Goal: Information Seeking & Learning: Learn about a topic

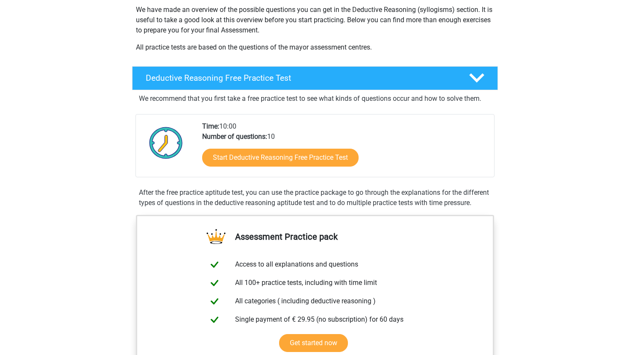
scroll to position [115, 0]
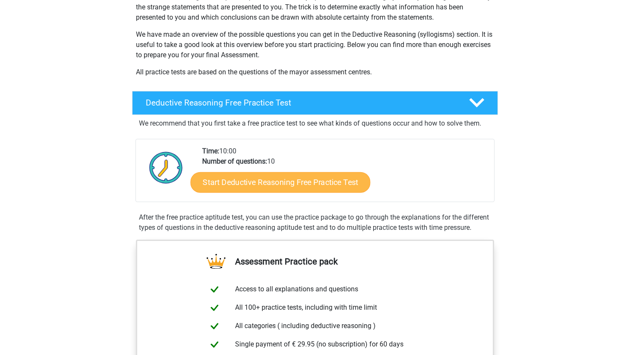
click at [336, 177] on link "Start Deductive Reasoning Free Practice Test" at bounding box center [281, 182] width 180 height 21
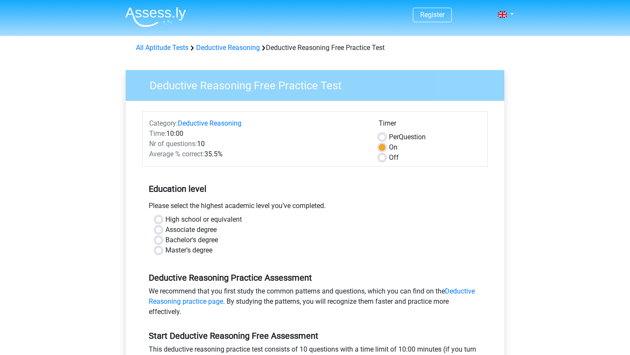
click at [166, 221] on label "High school or equivalent" at bounding box center [204, 220] width 77 height 10
click at [156, 221] on input "High school or equivalent" at bounding box center [158, 219] width 7 height 9
radio input "true"
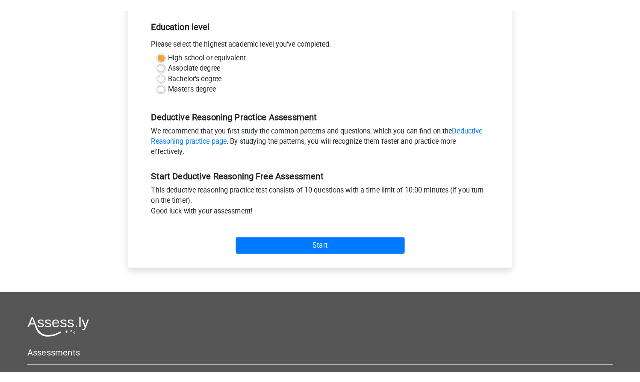
scroll to position [176, 0]
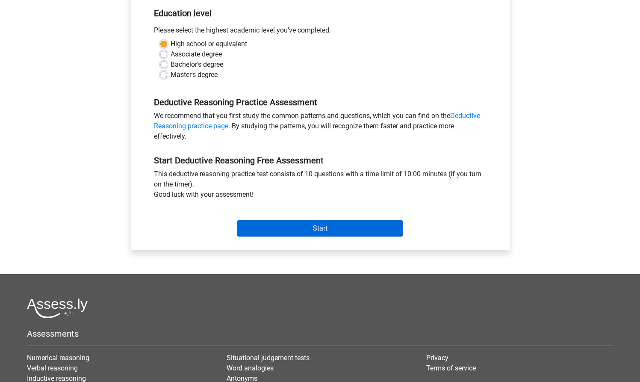
click at [284, 231] on input "Start" at bounding box center [320, 228] width 166 height 16
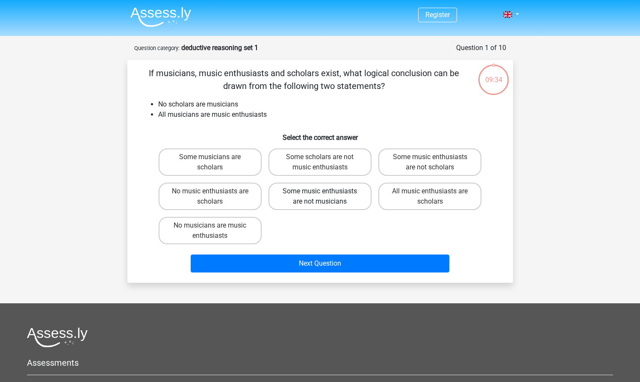
click at [322, 200] on label "Some music enthusiasts are not musicians" at bounding box center [320, 196] width 103 height 27
click at [322, 197] on input "Some music enthusiasts are not musicians" at bounding box center [323, 194] width 6 height 6
radio input "true"
click at [307, 165] on label "Some scholars are not music enthusiasts" at bounding box center [320, 161] width 103 height 27
click at [320, 163] on input "Some scholars are not music enthusiasts" at bounding box center [323, 160] width 6 height 6
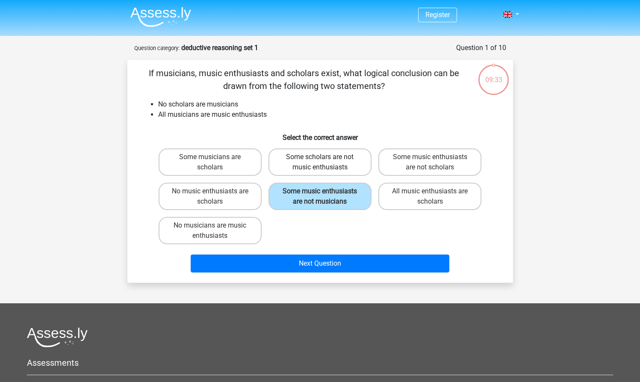
radio input "true"
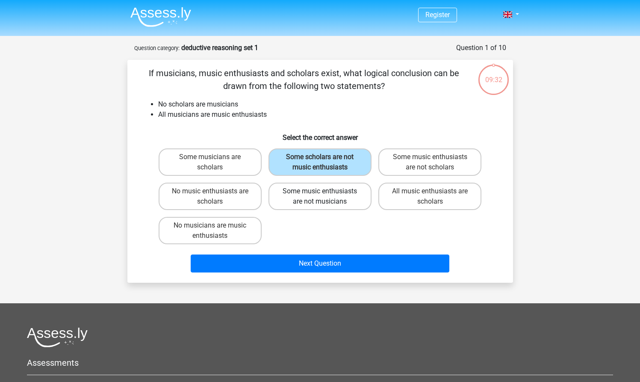
click at [314, 201] on label "Some music enthusiasts are not musicians" at bounding box center [320, 196] width 103 height 27
click at [320, 197] on input "Some music enthusiasts are not musicians" at bounding box center [323, 194] width 6 height 6
radio input "true"
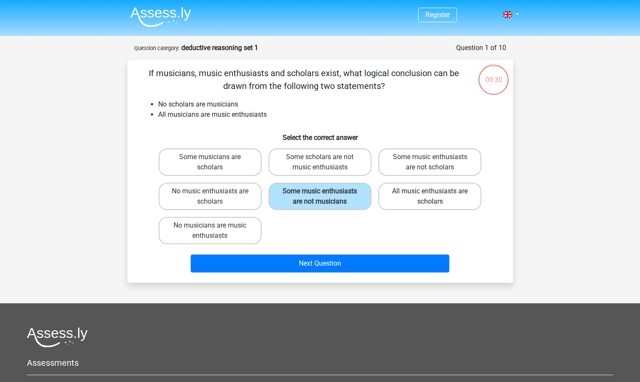
click at [403, 196] on label "All music enthusiasts are scholars" at bounding box center [430, 196] width 103 height 27
click at [430, 196] on input "All music enthusiasts are scholars" at bounding box center [433, 194] width 6 height 6
radio input "true"
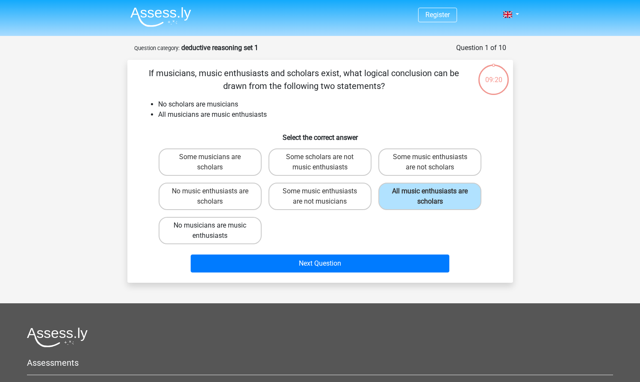
click at [240, 236] on label "No musicians are music enthusiasts" at bounding box center [210, 230] width 103 height 27
click at [216, 231] on input "No musicians are music enthusiasts" at bounding box center [213, 228] width 6 height 6
radio input "true"
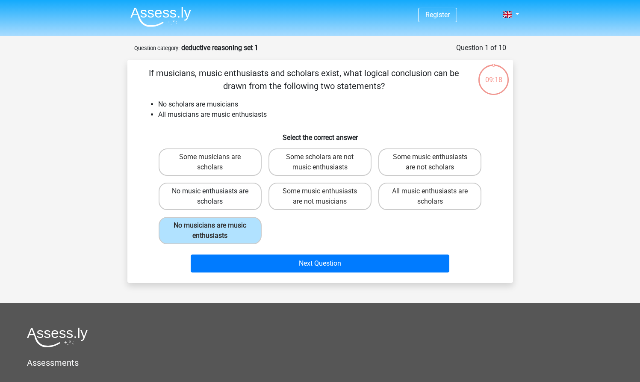
click at [236, 208] on label "No music enthusiasts are scholars" at bounding box center [210, 196] width 103 height 27
click at [216, 197] on input "No music enthusiasts are scholars" at bounding box center [213, 194] width 6 height 6
radio input "true"
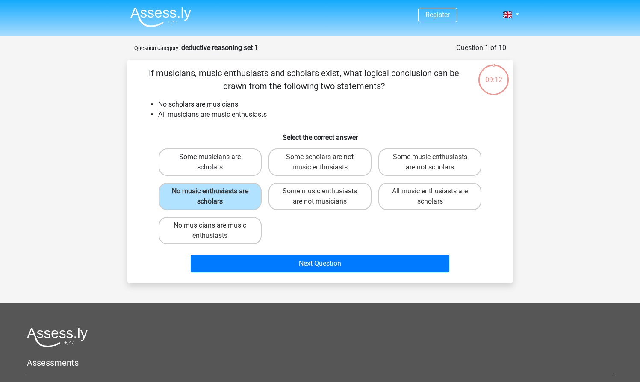
click at [251, 168] on label "Some musicians are scholars" at bounding box center [210, 161] width 103 height 27
click at [216, 163] on input "Some musicians are scholars" at bounding box center [213, 160] width 6 height 6
radio input "true"
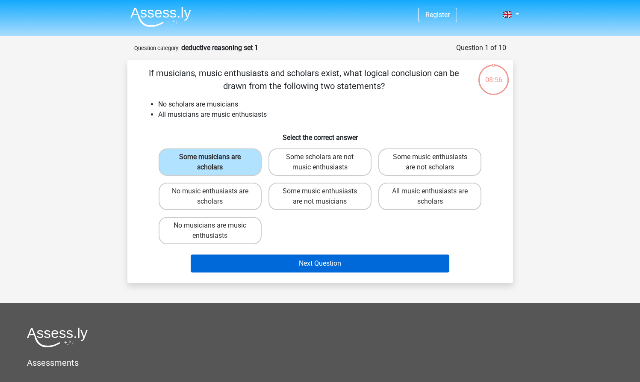
click at [367, 259] on button "Next Question" at bounding box center [320, 264] width 259 height 18
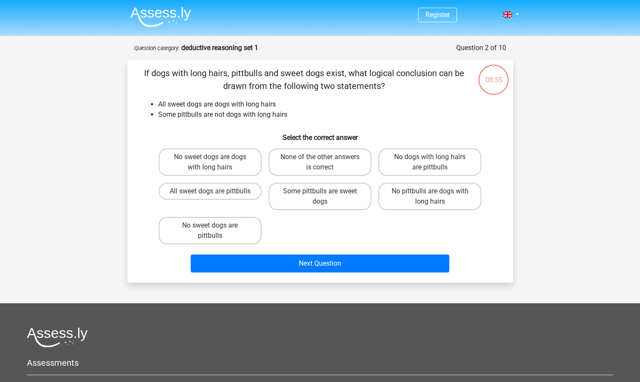
scroll to position [43, 0]
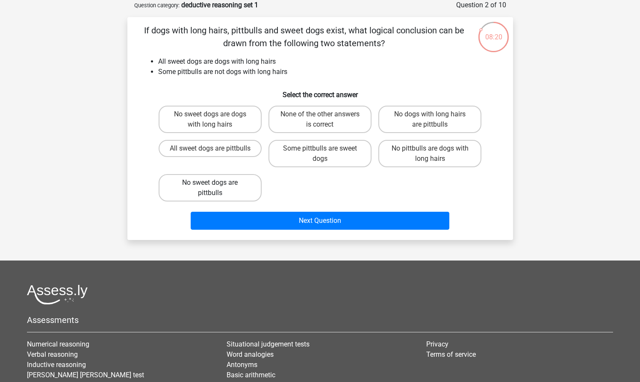
click at [218, 186] on label "No sweet dogs are pittbulls" at bounding box center [210, 187] width 103 height 27
click at [216, 186] on input "No sweet dogs are pittbulls" at bounding box center [213, 186] width 6 height 6
radio input "true"
click at [414, 154] on label "No pittbulls are dogs with long hairs" at bounding box center [430, 153] width 103 height 27
click at [430, 154] on input "No pittbulls are dogs with long hairs" at bounding box center [433, 151] width 6 height 6
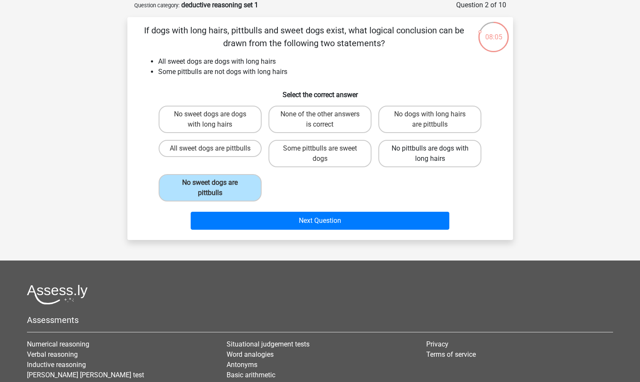
radio input "true"
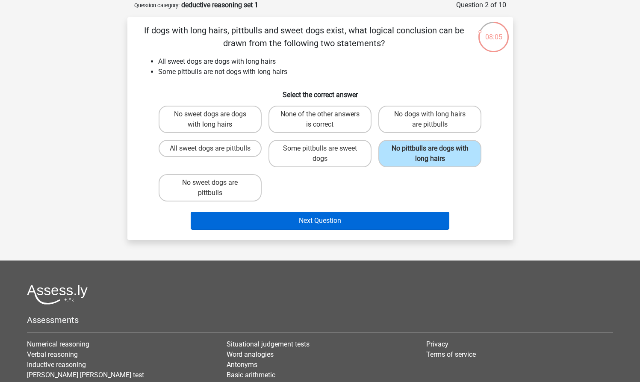
click at [403, 218] on button "Next Question" at bounding box center [320, 221] width 259 height 18
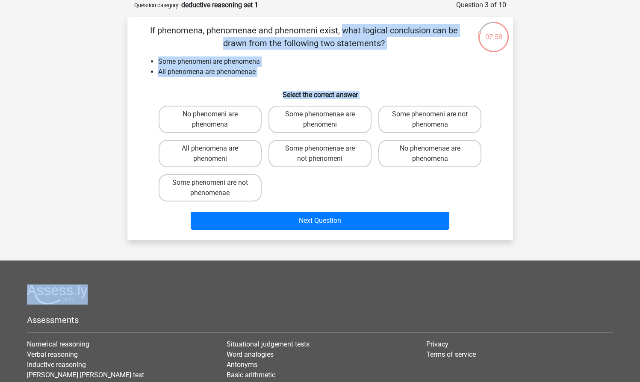
drag, startPoint x: 276, startPoint y: 188, endPoint x: 157, endPoint y: 13, distance: 211.5
click at [157, 13] on form "Question 3 of 10 Question category: deductive reasoning set 1 If phenomena, phe…" at bounding box center [320, 120] width 386 height 240
click at [152, 56] on div "If phenomena, phenomenae and phenomeni exist, what logical conclusion can be dr…" at bounding box center [320, 128] width 379 height 209
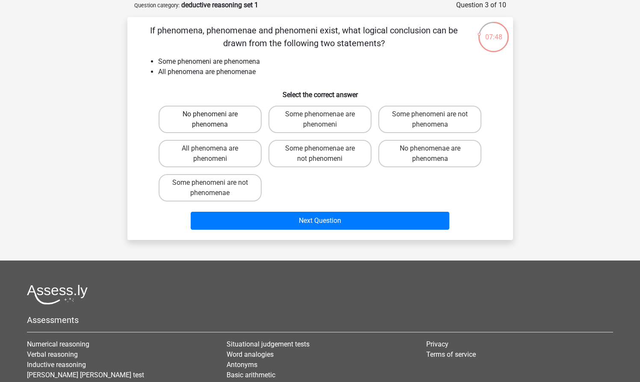
click at [218, 126] on label "No phenomeni are phenomena" at bounding box center [210, 119] width 103 height 27
click at [216, 120] on input "No phenomeni are phenomena" at bounding box center [213, 117] width 6 height 6
radio input "true"
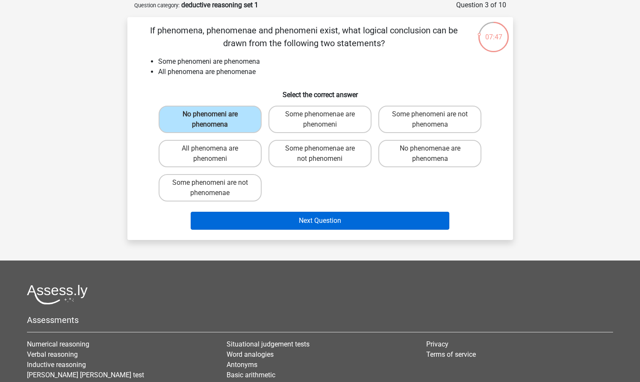
click at [305, 221] on button "Next Question" at bounding box center [320, 221] width 259 height 18
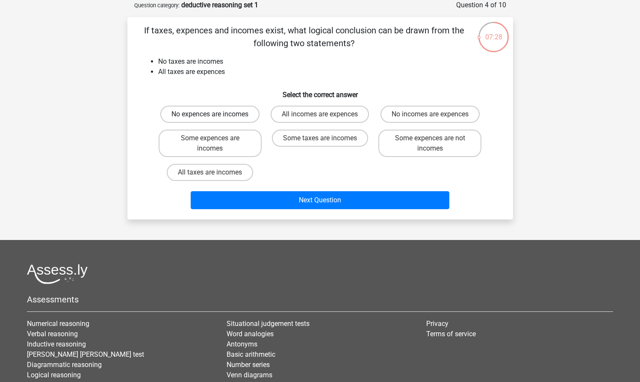
click at [202, 119] on label "No expences are incomes" at bounding box center [209, 114] width 99 height 17
click at [210, 119] on input "No expences are incomes" at bounding box center [213, 117] width 6 height 6
radio input "true"
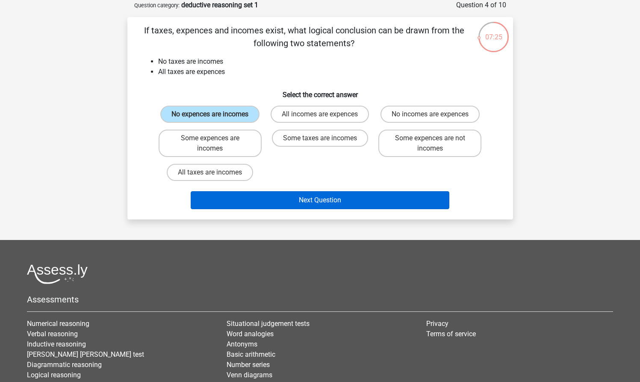
click at [280, 206] on button "Next Question" at bounding box center [320, 200] width 259 height 18
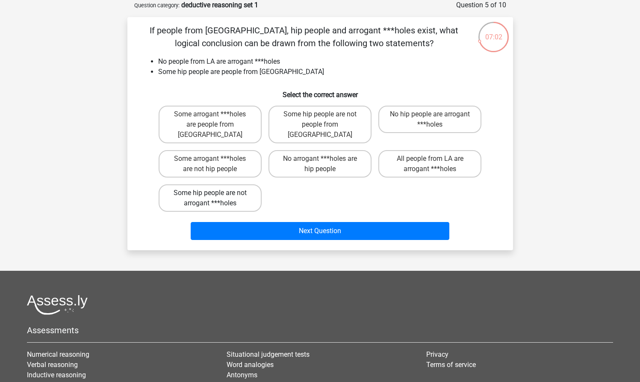
click at [224, 195] on label "Some hip people are not arrogant ***holes" at bounding box center [210, 197] width 103 height 27
click at [216, 195] on input "Some hip people are not arrogant ***holes" at bounding box center [213, 196] width 6 height 6
radio input "true"
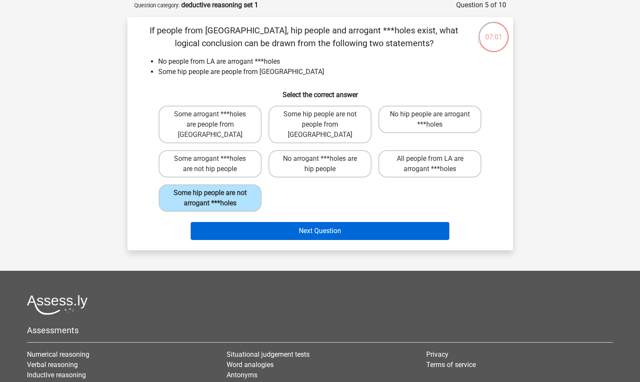
click at [243, 222] on button "Next Question" at bounding box center [320, 231] width 259 height 18
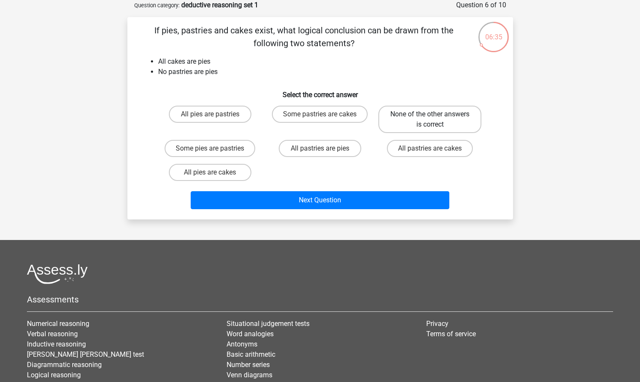
click at [422, 128] on label "None of the other answers is correct" at bounding box center [430, 119] width 103 height 27
click at [430, 120] on input "None of the other answers is correct" at bounding box center [433, 117] width 6 height 6
radio input "true"
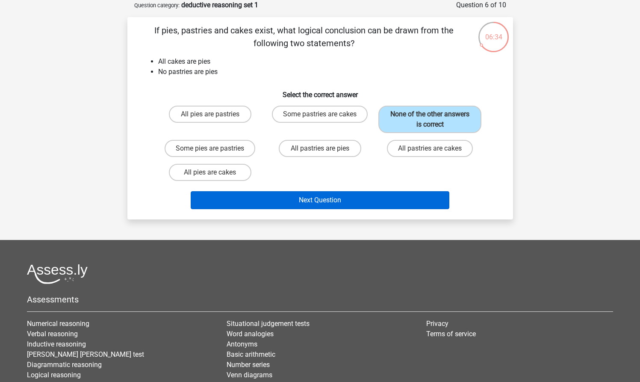
click at [378, 200] on button "Next Question" at bounding box center [320, 200] width 259 height 18
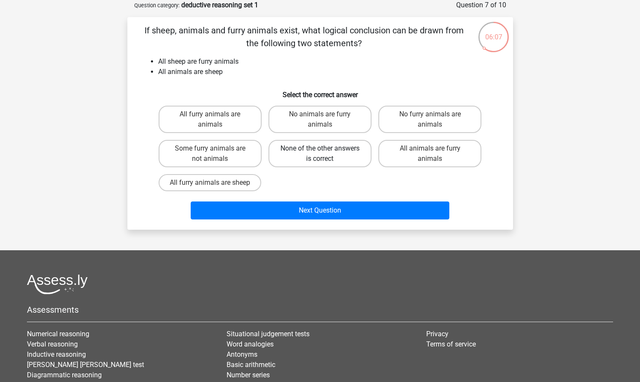
click at [307, 154] on label "None of the other answers is correct" at bounding box center [320, 153] width 103 height 27
click at [320, 154] on input "None of the other answers is correct" at bounding box center [323, 151] width 6 height 6
radio input "true"
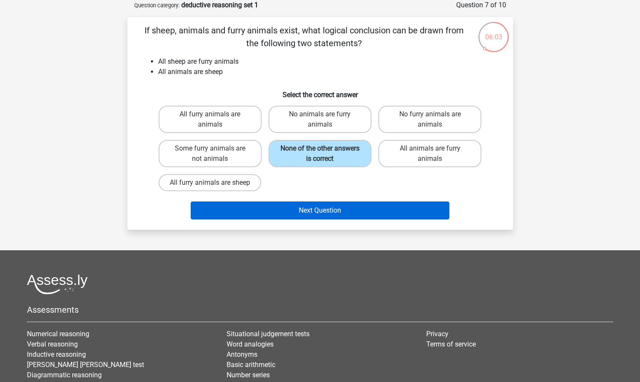
click at [291, 204] on button "Next Question" at bounding box center [320, 210] width 259 height 18
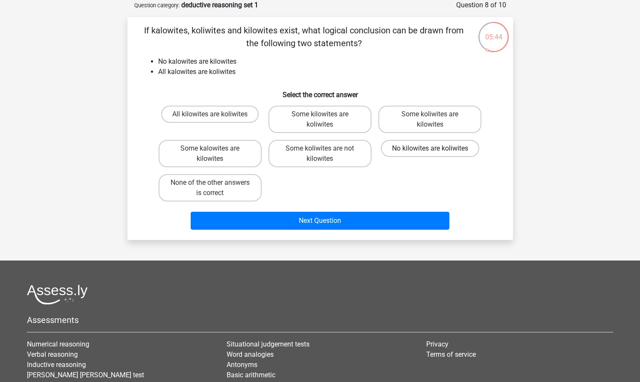
click at [403, 151] on label "No kilowites are koliwites" at bounding box center [430, 148] width 98 height 17
click at [430, 151] on input "No kilowites are koliwites" at bounding box center [433, 151] width 6 height 6
radio input "true"
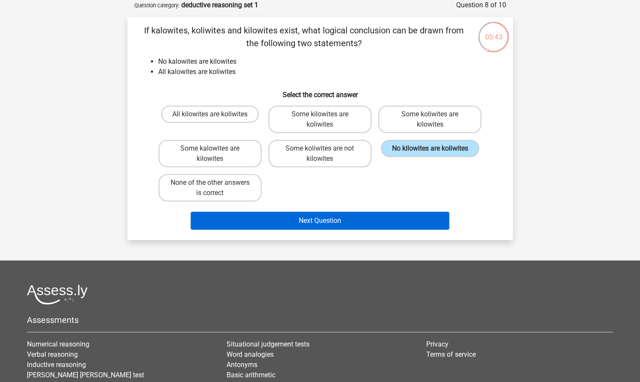
click at [368, 219] on button "Next Question" at bounding box center [320, 221] width 259 height 18
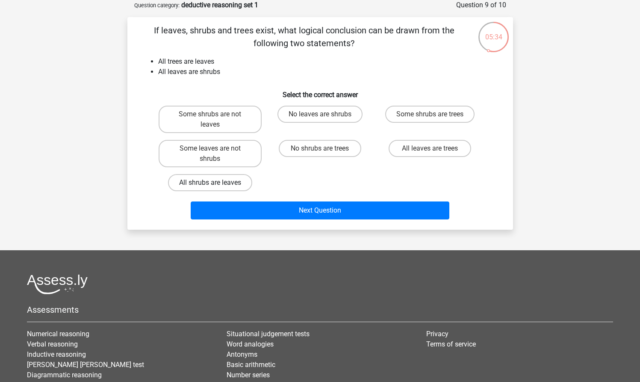
click at [216, 186] on label "All shrubs are leaves" at bounding box center [210, 182] width 84 height 17
click at [216, 186] on input "All shrubs are leaves" at bounding box center [213, 186] width 6 height 6
radio input "true"
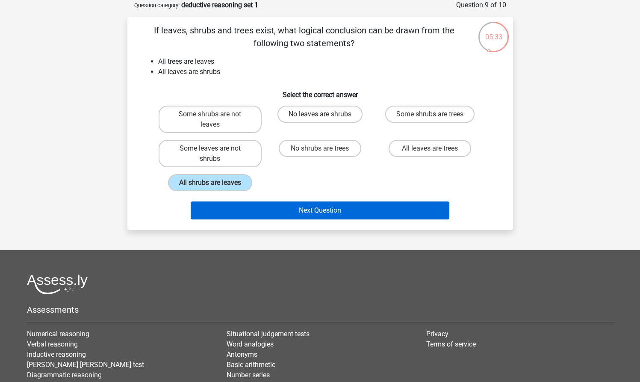
click at [235, 213] on button "Next Question" at bounding box center [320, 210] width 259 height 18
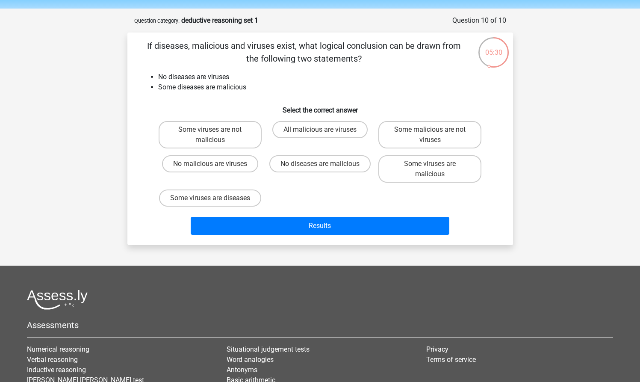
scroll to position [39, 0]
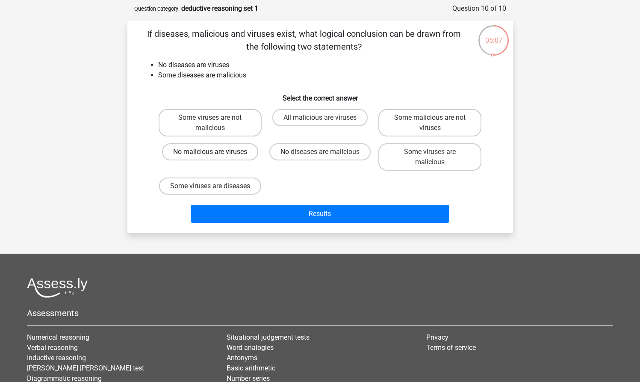
click at [234, 156] on label "No malicious are viruses" at bounding box center [210, 151] width 96 height 17
click at [216, 156] on input "No malicious are viruses" at bounding box center [213, 155] width 6 height 6
radio input "true"
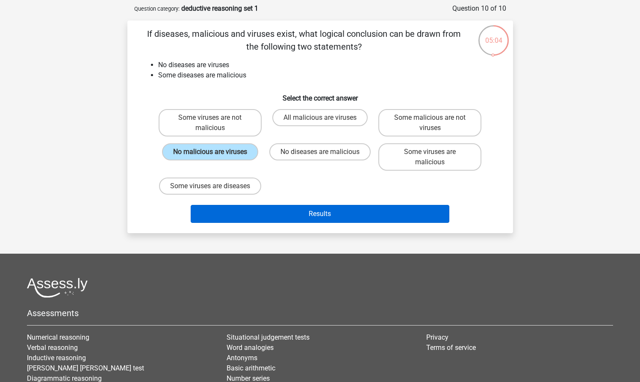
click at [315, 223] on button "Results" at bounding box center [320, 214] width 259 height 18
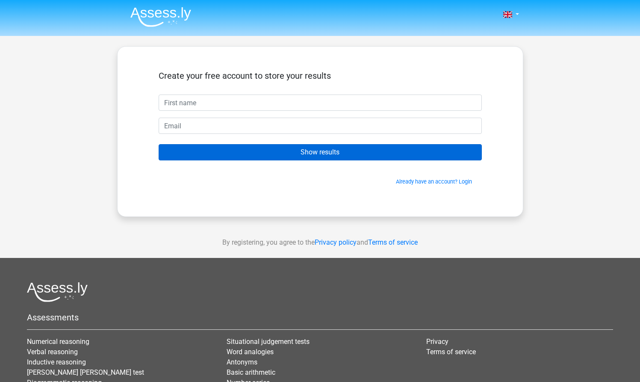
click at [315, 160] on input "Show results" at bounding box center [320, 152] width 323 height 16
click at [312, 152] on input "Show results" at bounding box center [320, 152] width 323 height 16
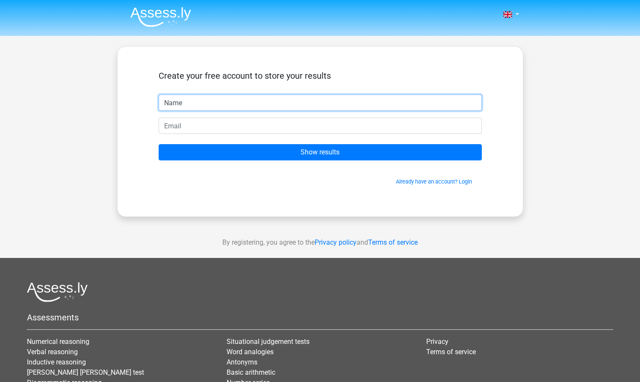
type input "Name"
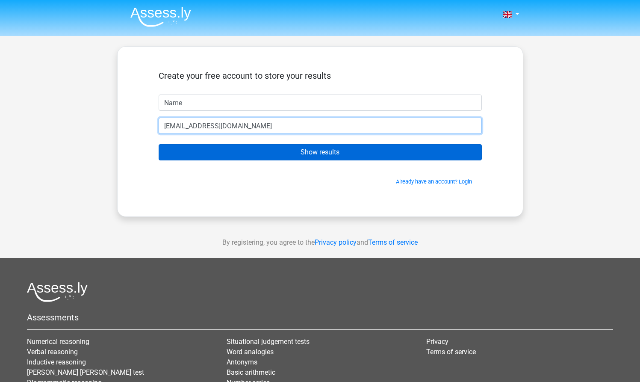
type input "MindLess4444@gmail.com"
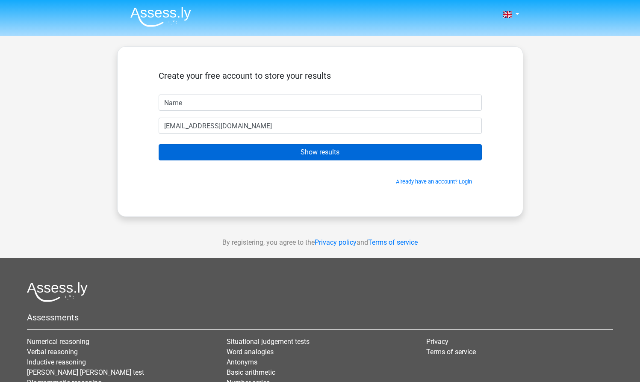
click at [313, 145] on input "Show results" at bounding box center [320, 152] width 323 height 16
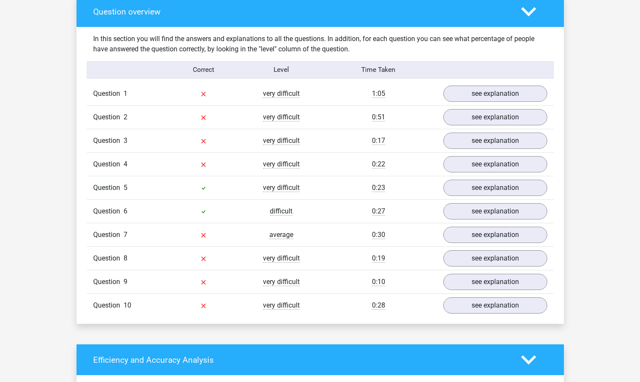
scroll to position [642, 0]
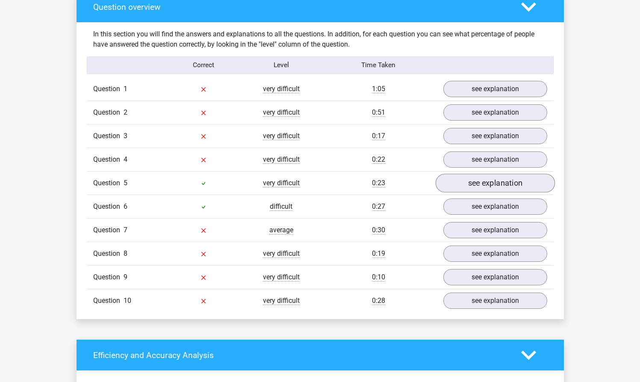
click at [479, 188] on link "see explanation" at bounding box center [494, 183] width 119 height 19
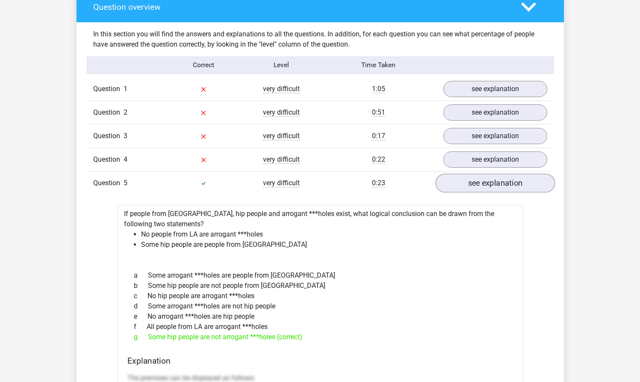
click at [479, 186] on link "see explanation" at bounding box center [494, 183] width 119 height 19
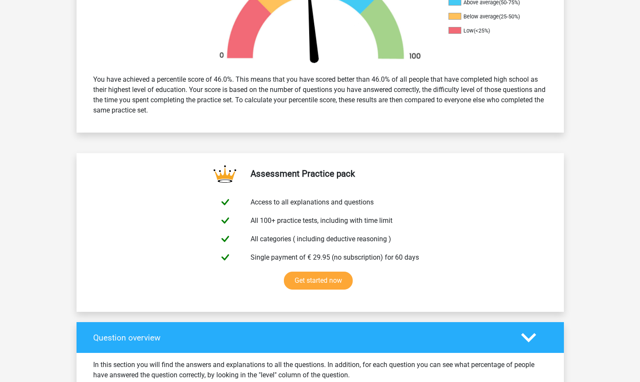
scroll to position [229, 0]
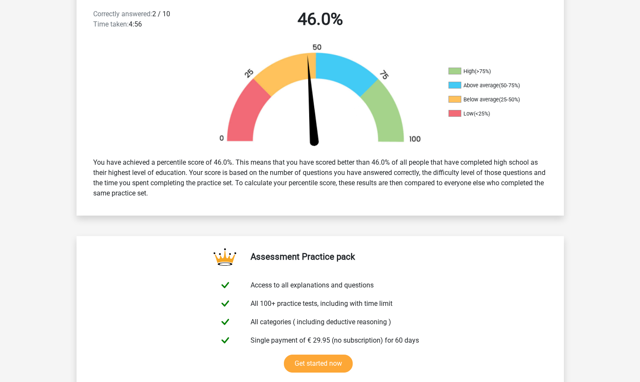
drag, startPoint x: 214, startPoint y: 162, endPoint x: 224, endPoint y: 162, distance: 9.4
click at [224, 162] on div "You have achieved a percentile score of 46.0%. This means that you have scored …" at bounding box center [320, 178] width 467 height 48
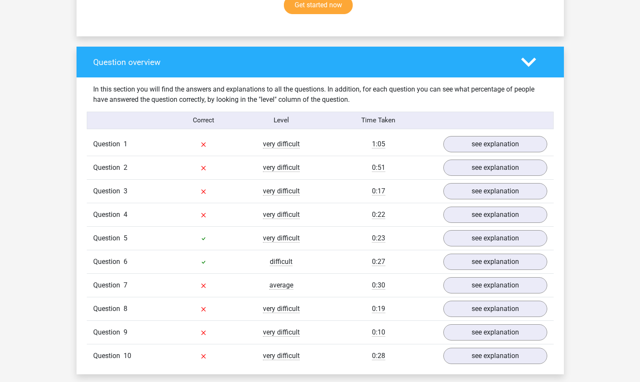
scroll to position [617, 0]
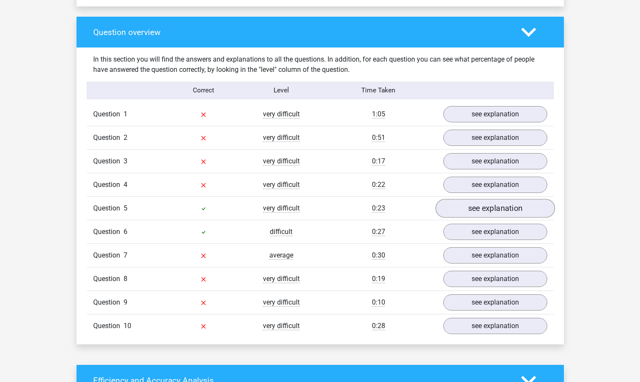
click at [470, 210] on link "see explanation" at bounding box center [494, 208] width 119 height 19
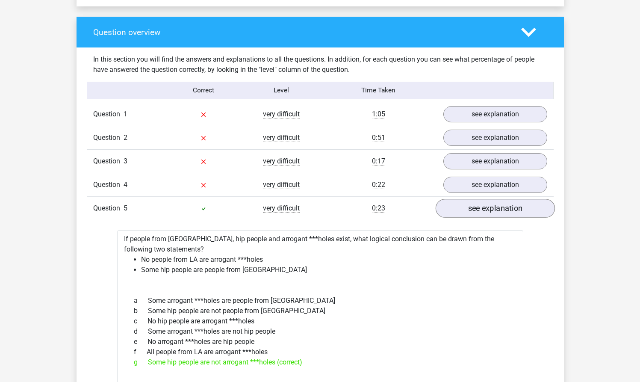
click at [470, 210] on link "see explanation" at bounding box center [494, 208] width 119 height 19
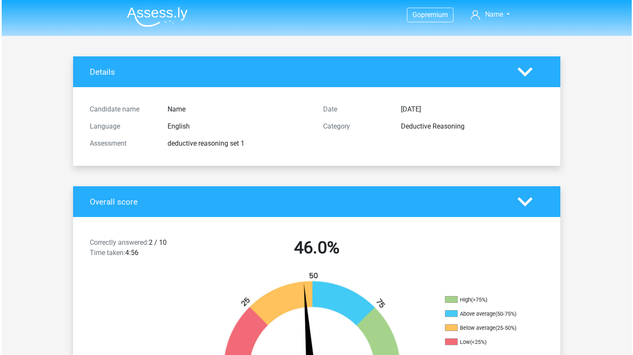
scroll to position [0, 0]
